Goal: Task Accomplishment & Management: Complete application form

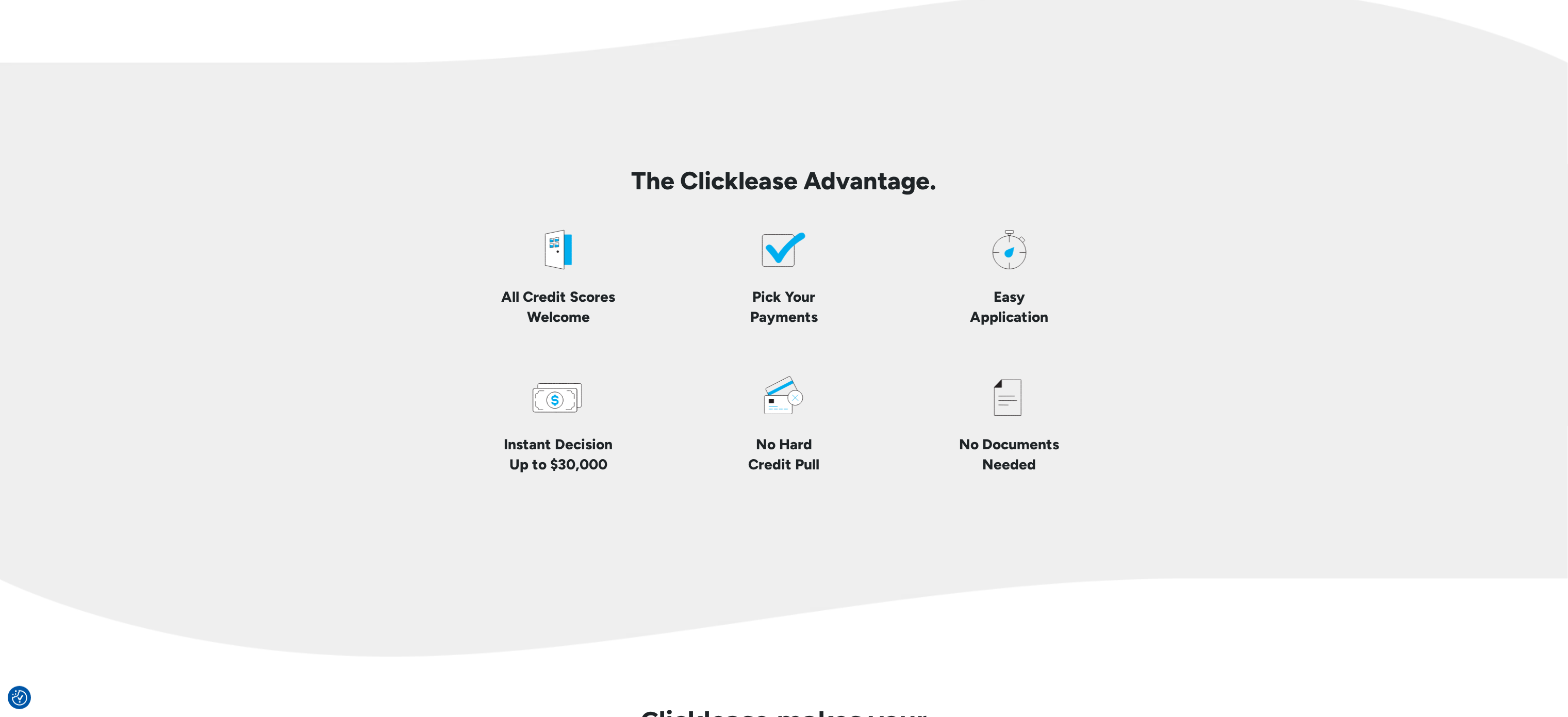
scroll to position [2372, 0]
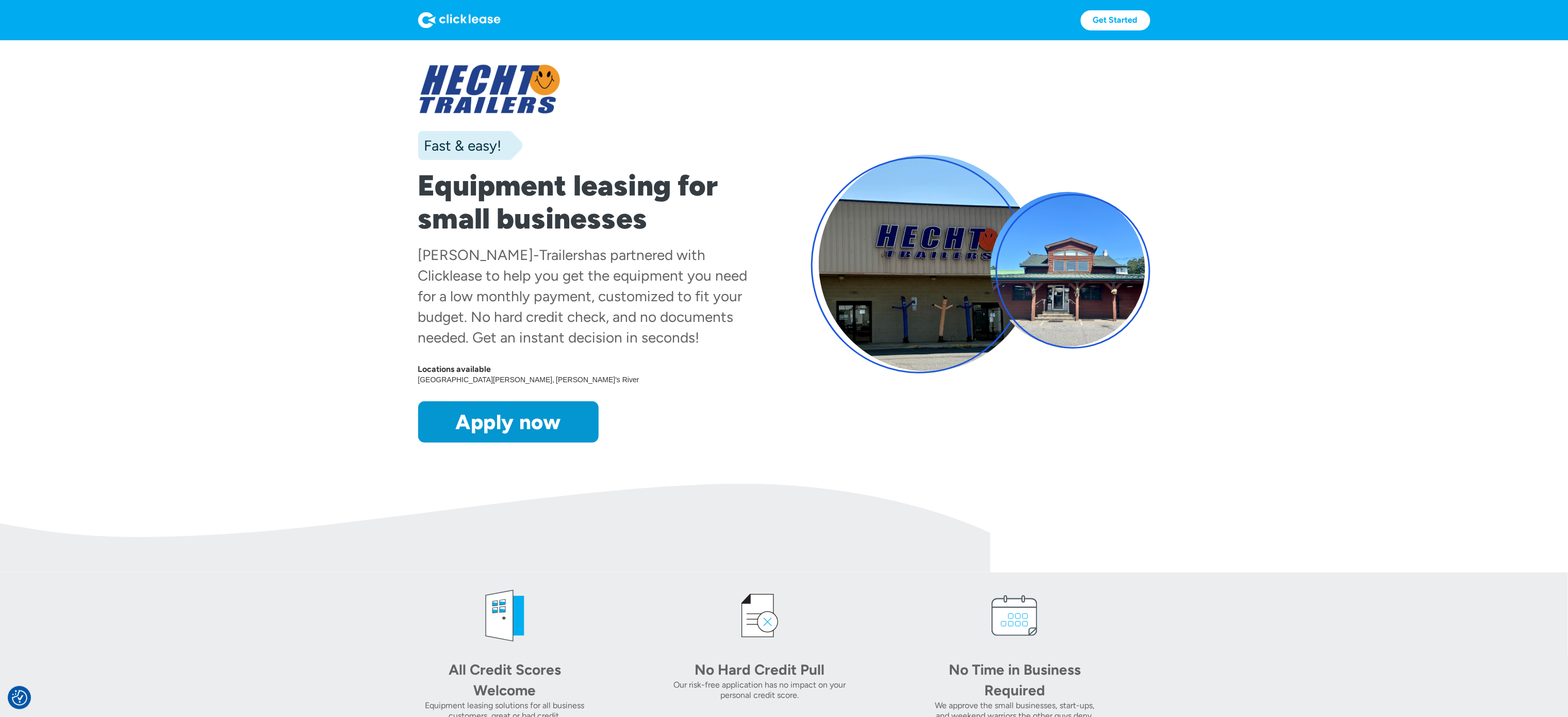
click at [555, 432] on link "Apply now" at bounding box center [508, 422] width 181 height 41
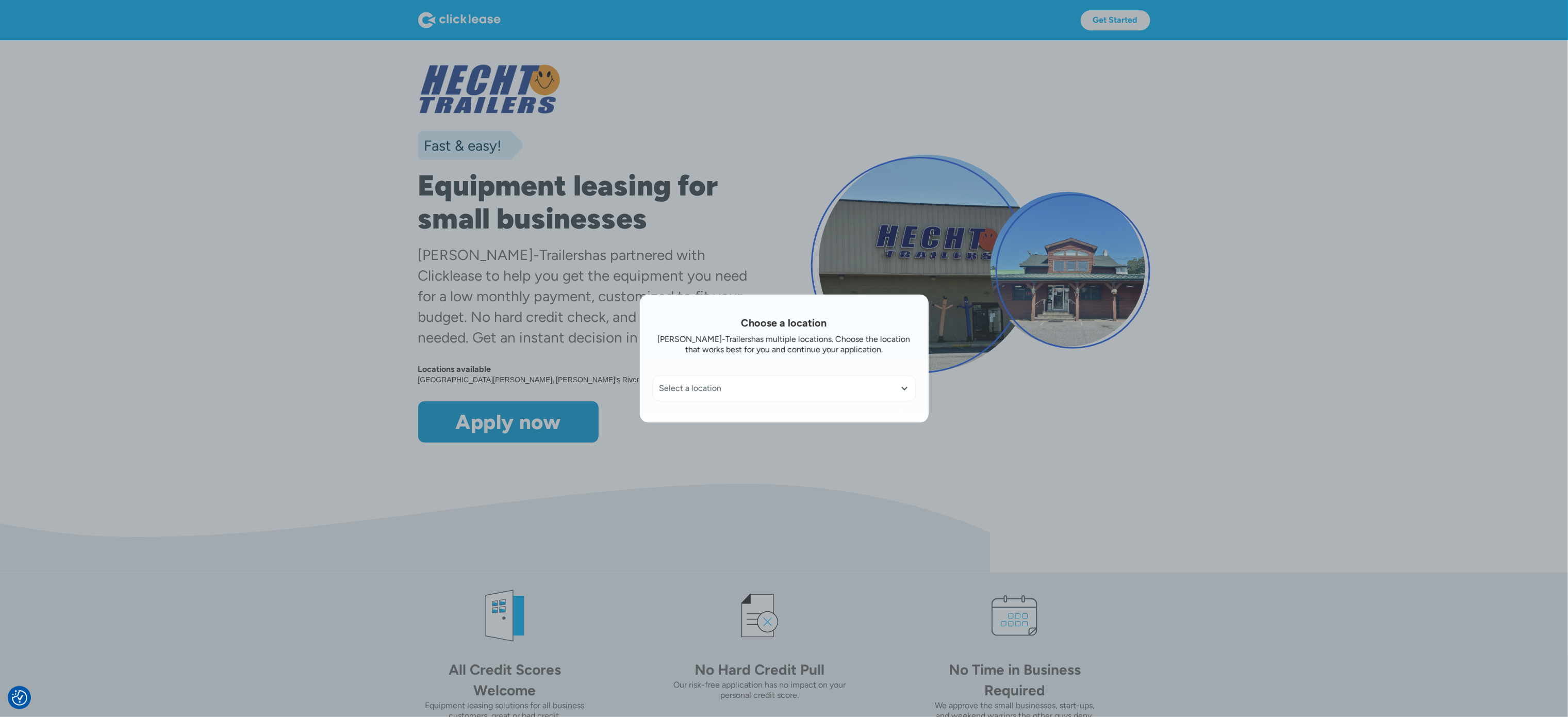
click at [1092, 486] on div at bounding box center [784, 358] width 1568 height 717
